Goal: Information Seeking & Learning: Learn about a topic

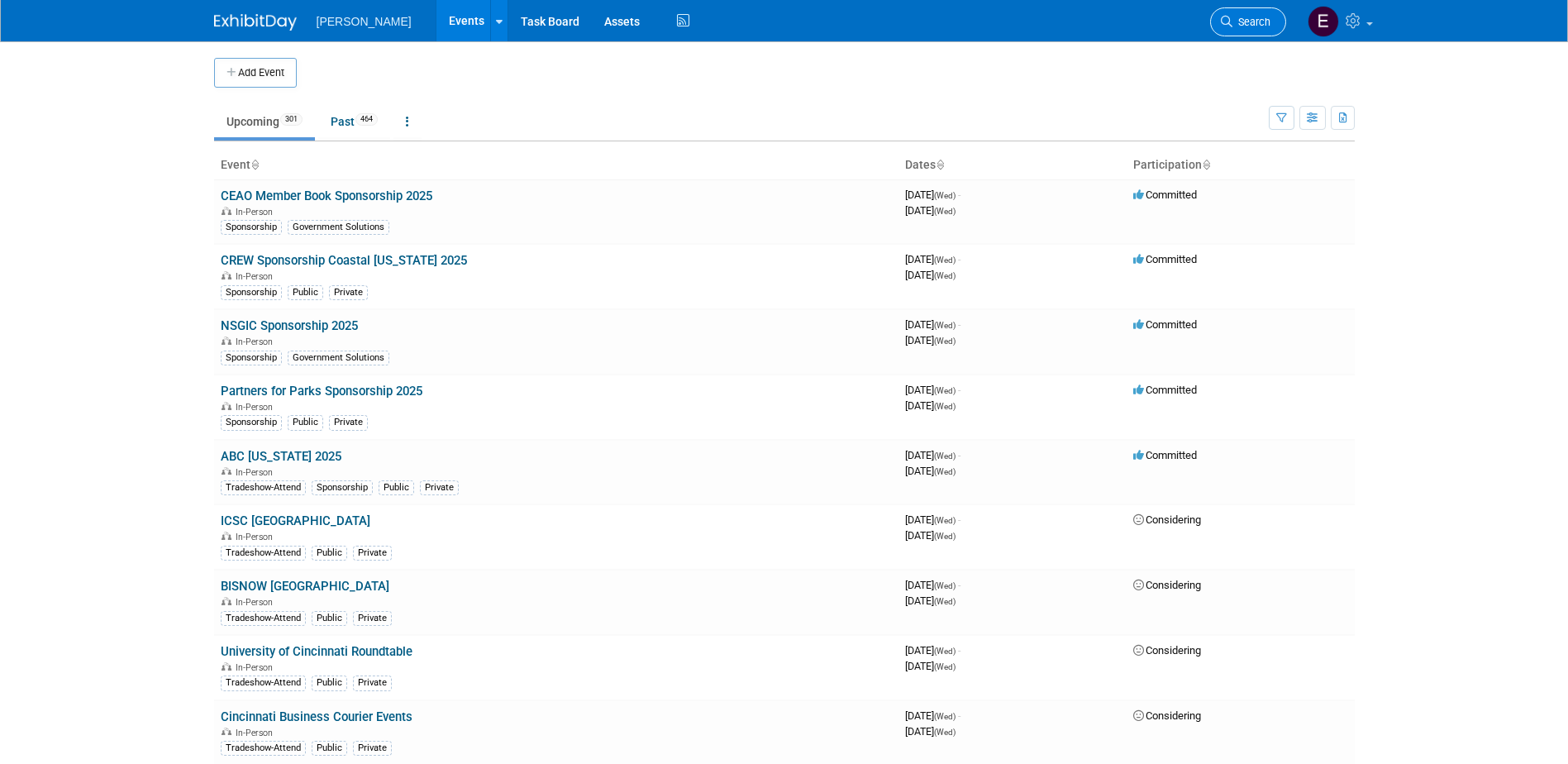
click at [1257, 17] on span "Search" at bounding box center [1251, 22] width 38 height 12
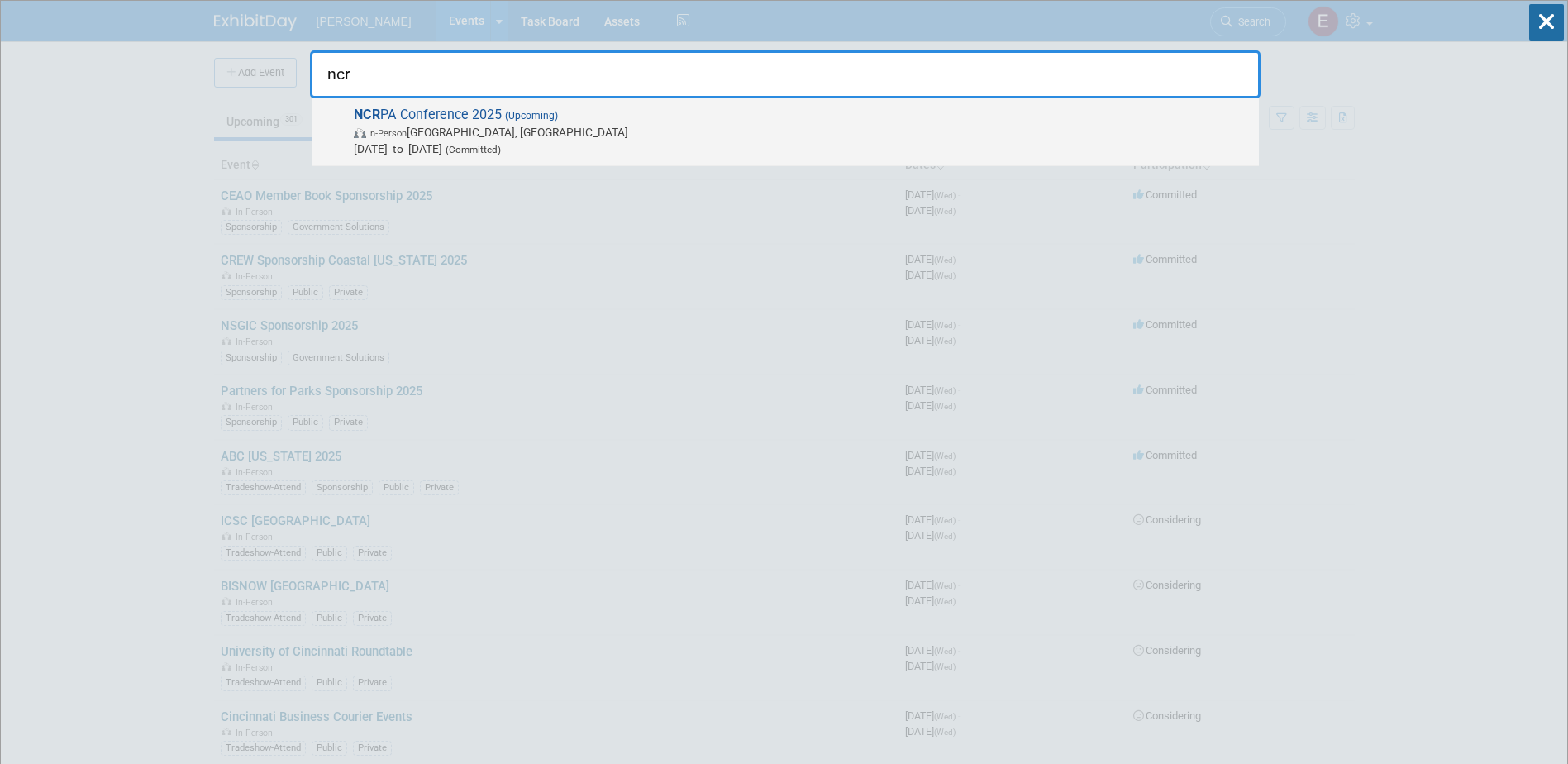
type input "ncr"
click at [447, 147] on span "Dec 1, 2025 to Dec 2, 2025 (Committed)" at bounding box center [802, 149] width 897 height 17
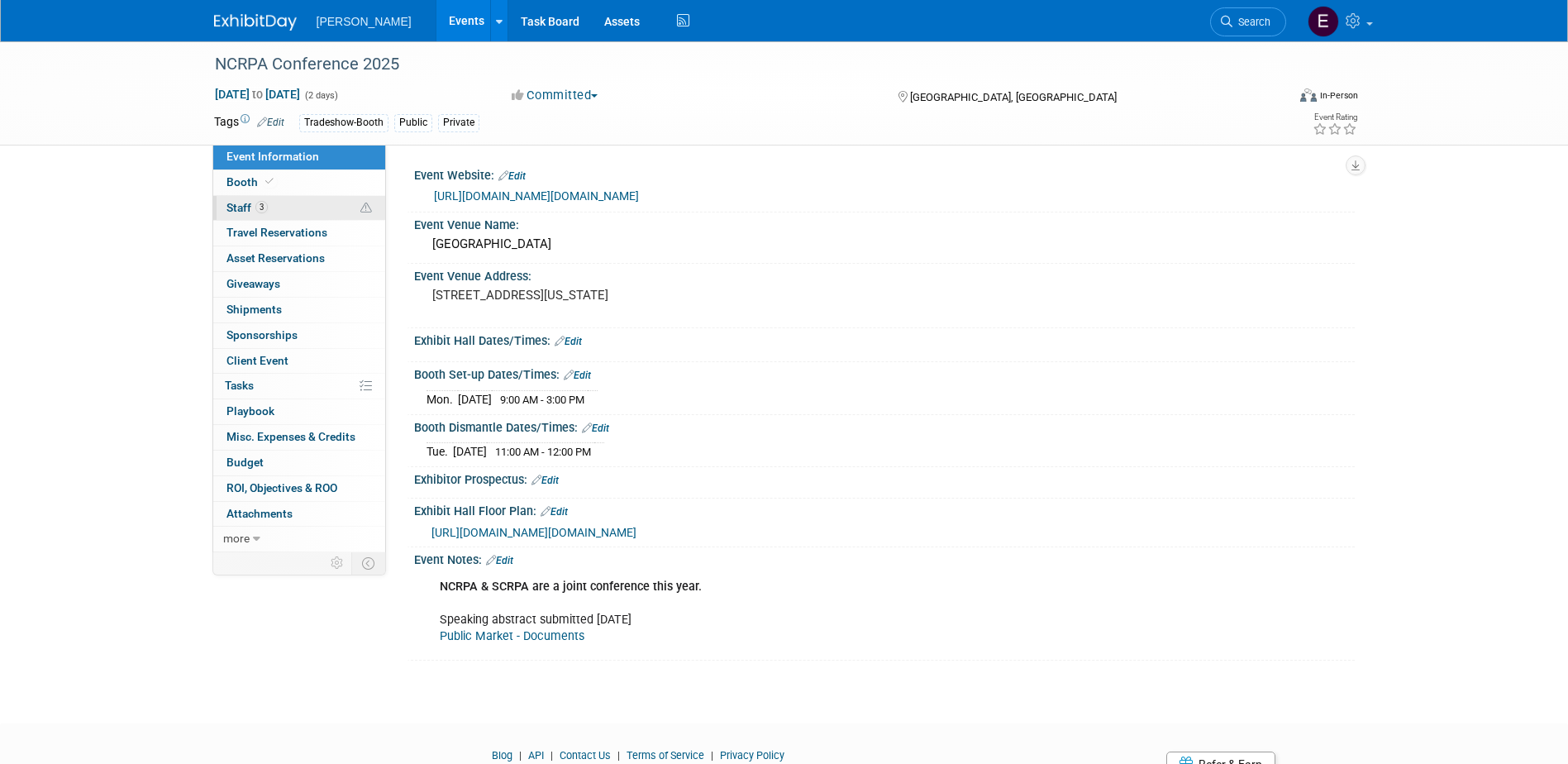
click at [291, 209] on link "3 Staff 3" at bounding box center [299, 209] width 172 height 25
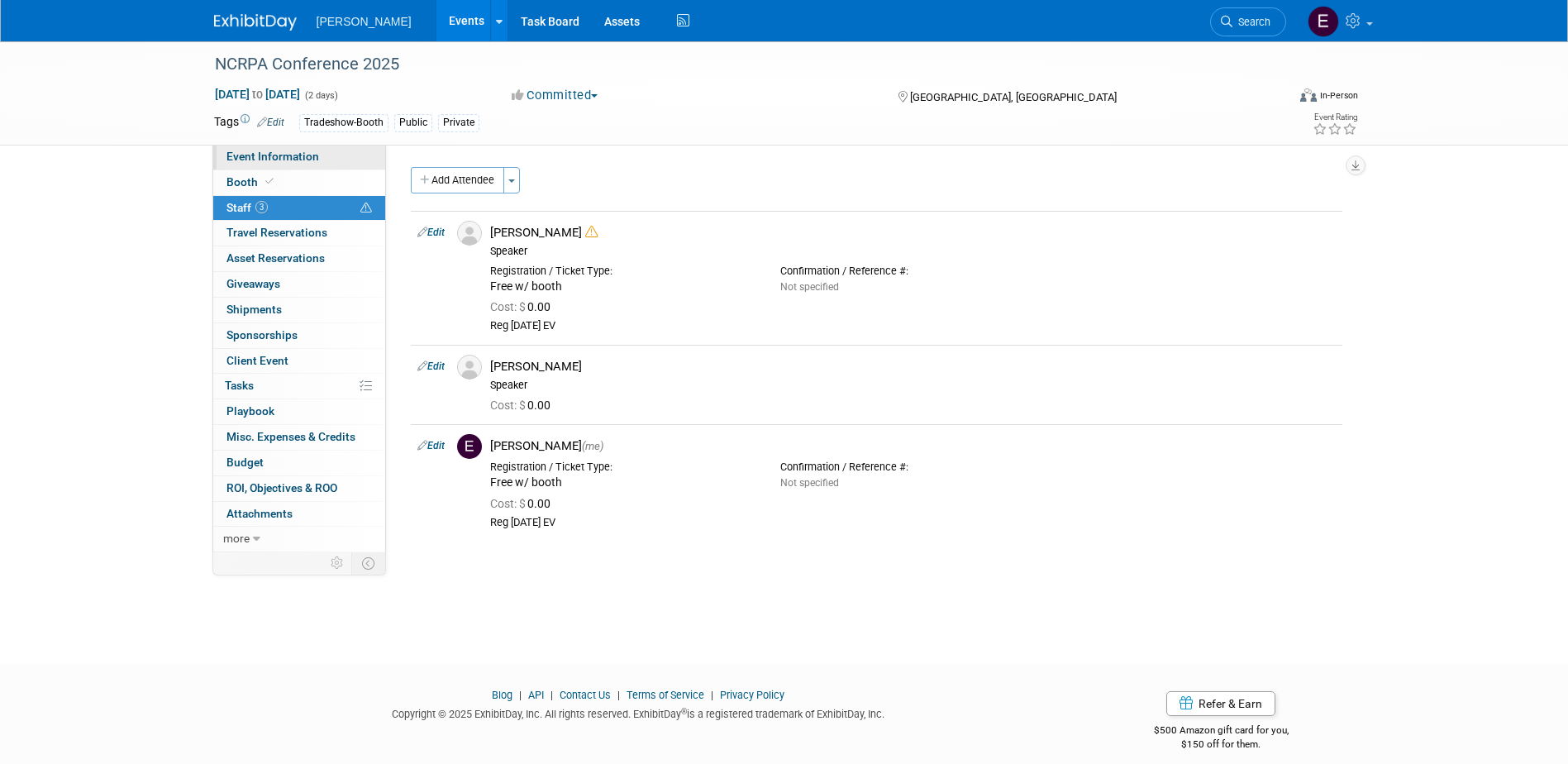
drag, startPoint x: 267, startPoint y: 152, endPoint x: 575, endPoint y: 213, distance: 314.0
click at [267, 152] on span "Event Information" at bounding box center [273, 156] width 92 height 13
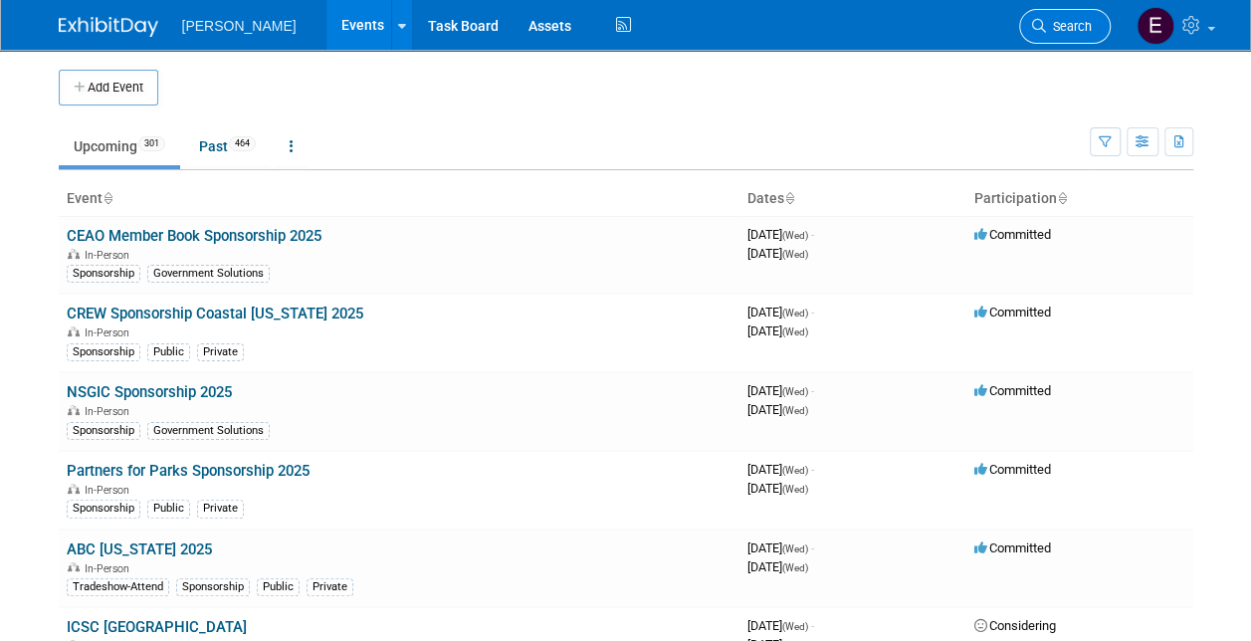
click at [1106, 25] on link "Search" at bounding box center [1065, 26] width 92 height 35
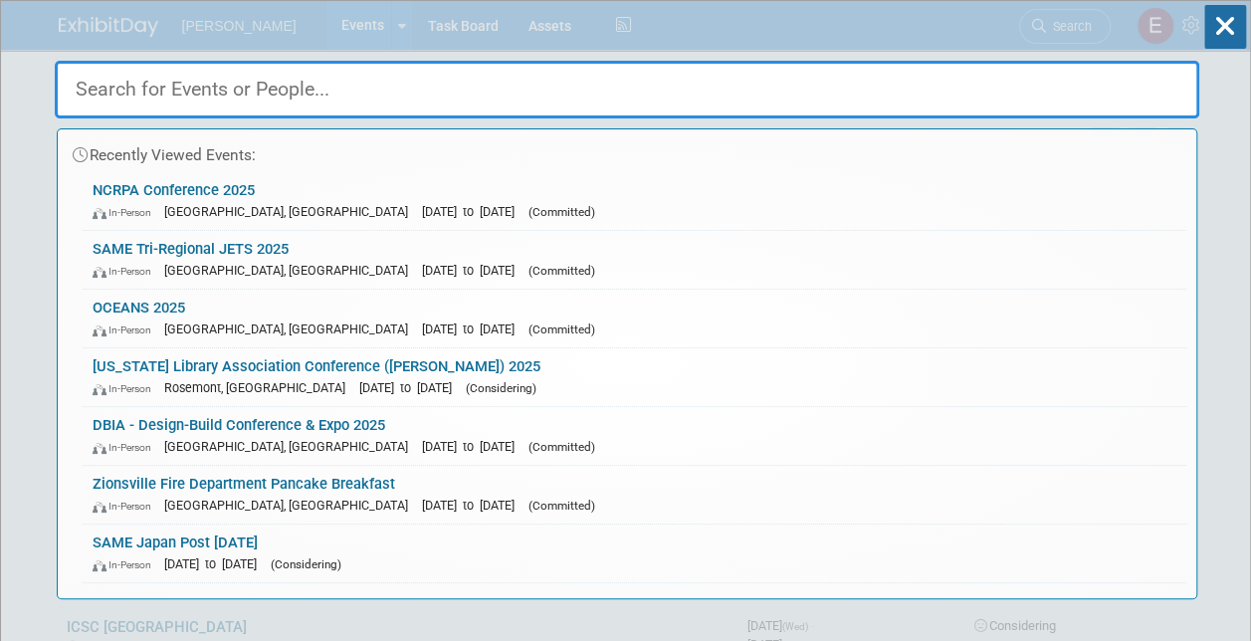
click at [153, 82] on input "text" at bounding box center [627, 90] width 1144 height 58
click at [217, 214] on span "[GEOGRAPHIC_DATA], [GEOGRAPHIC_DATA]" at bounding box center [291, 211] width 254 height 15
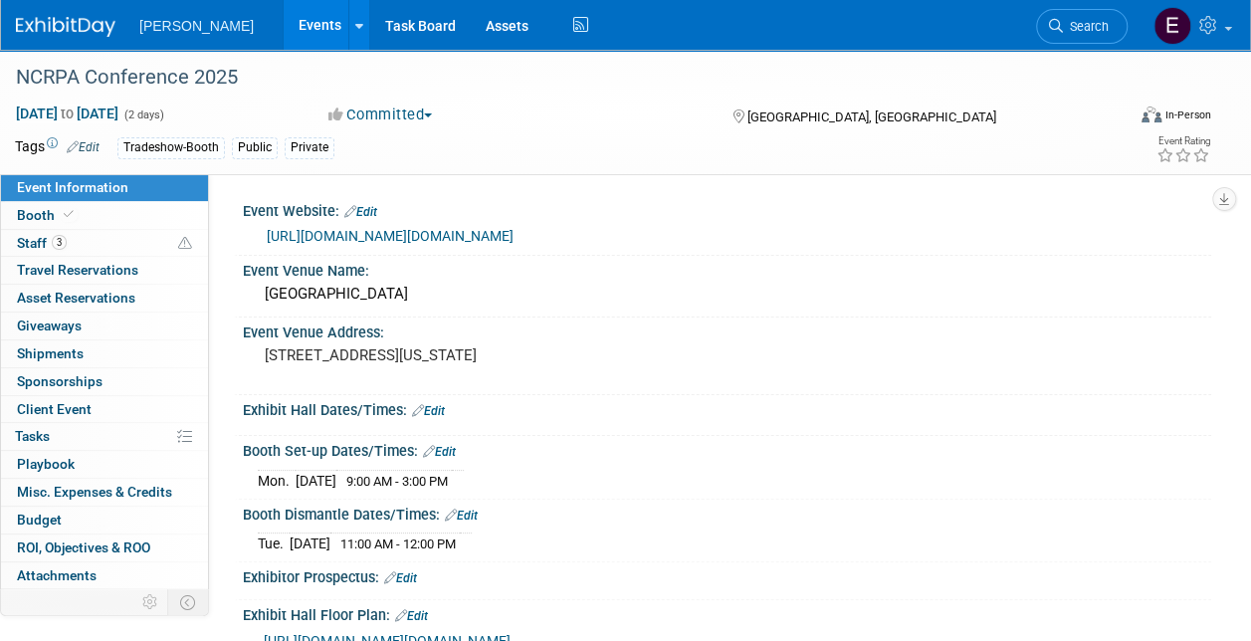
click at [388, 233] on link "https://www.ncrpa.net/site_page.cfm?pk_association_webpage_menu=12142&pk_associ…" at bounding box center [390, 236] width 247 height 16
